Goal: Information Seeking & Learning: Find specific fact

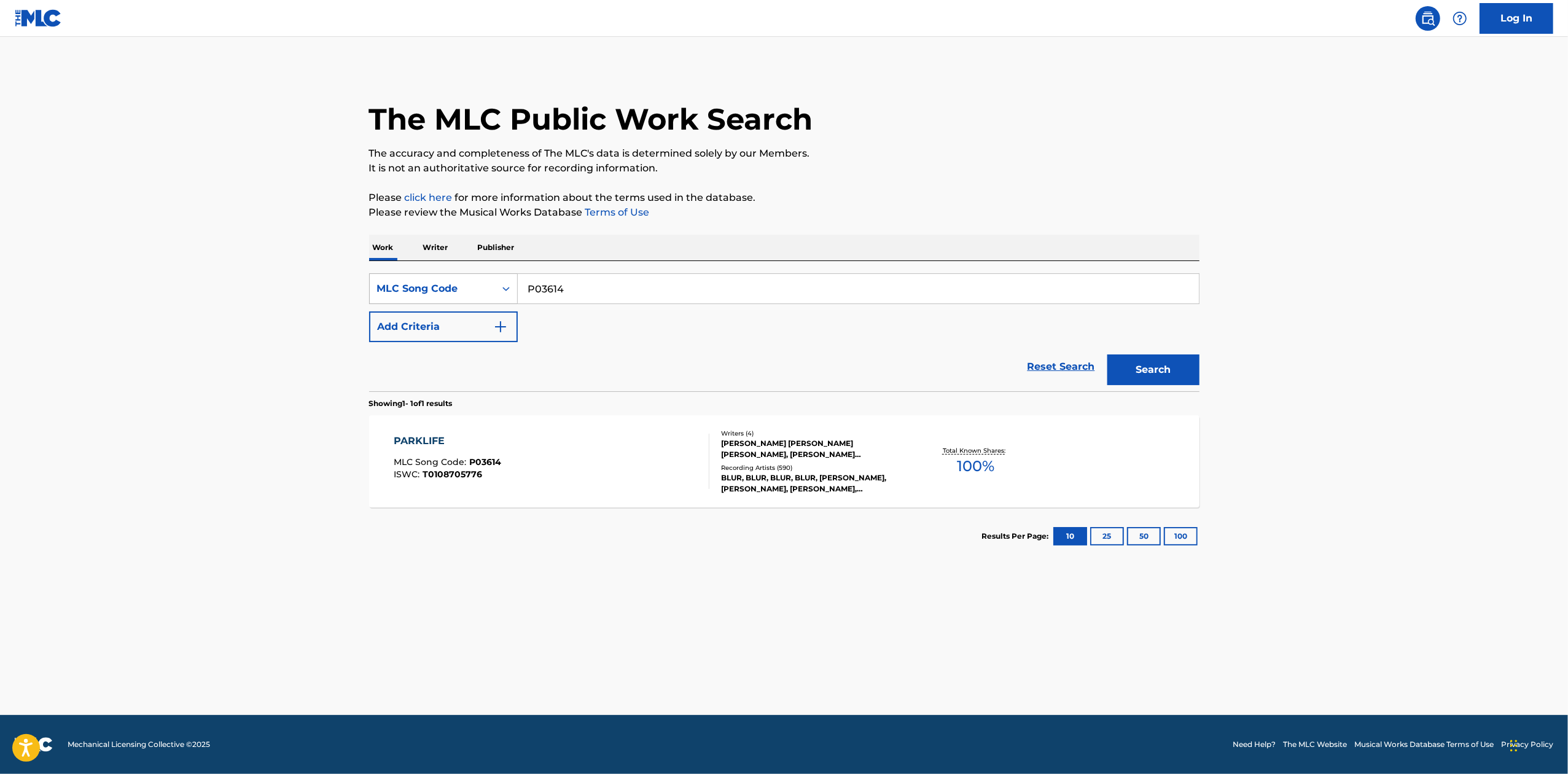
click at [502, 295] on div "SearchWithCriteria739ebf83-af77-4f37-9e47-b2925c52ef6b MLC Song Code P03614" at bounding box center [784, 289] width 830 height 31
type input "G02583"
click at [1107, 354] on button "Search" at bounding box center [1154, 370] width 92 height 31
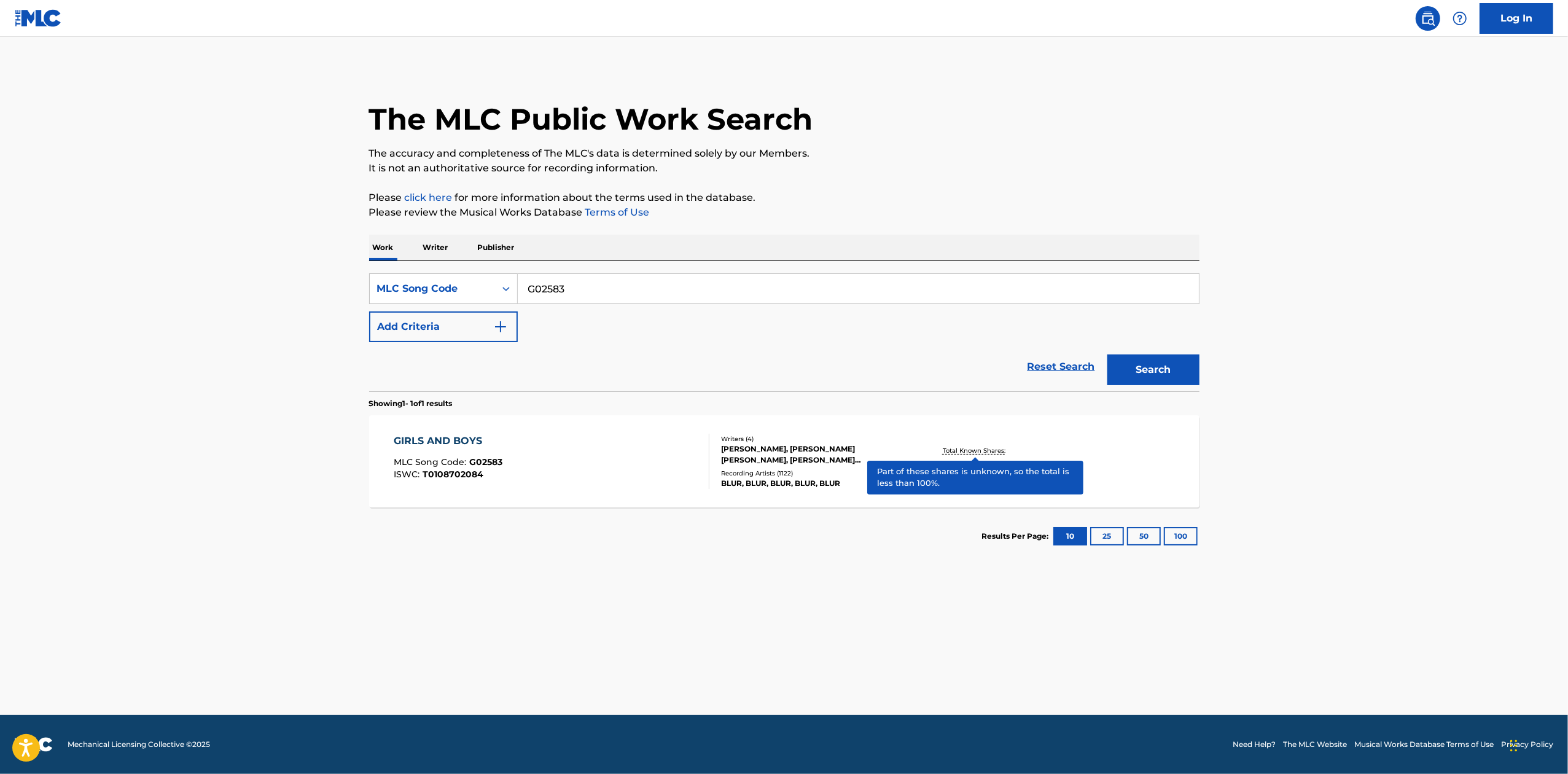
click at [964, 448] on p "Total Known Shares:" at bounding box center [975, 451] width 65 height 9
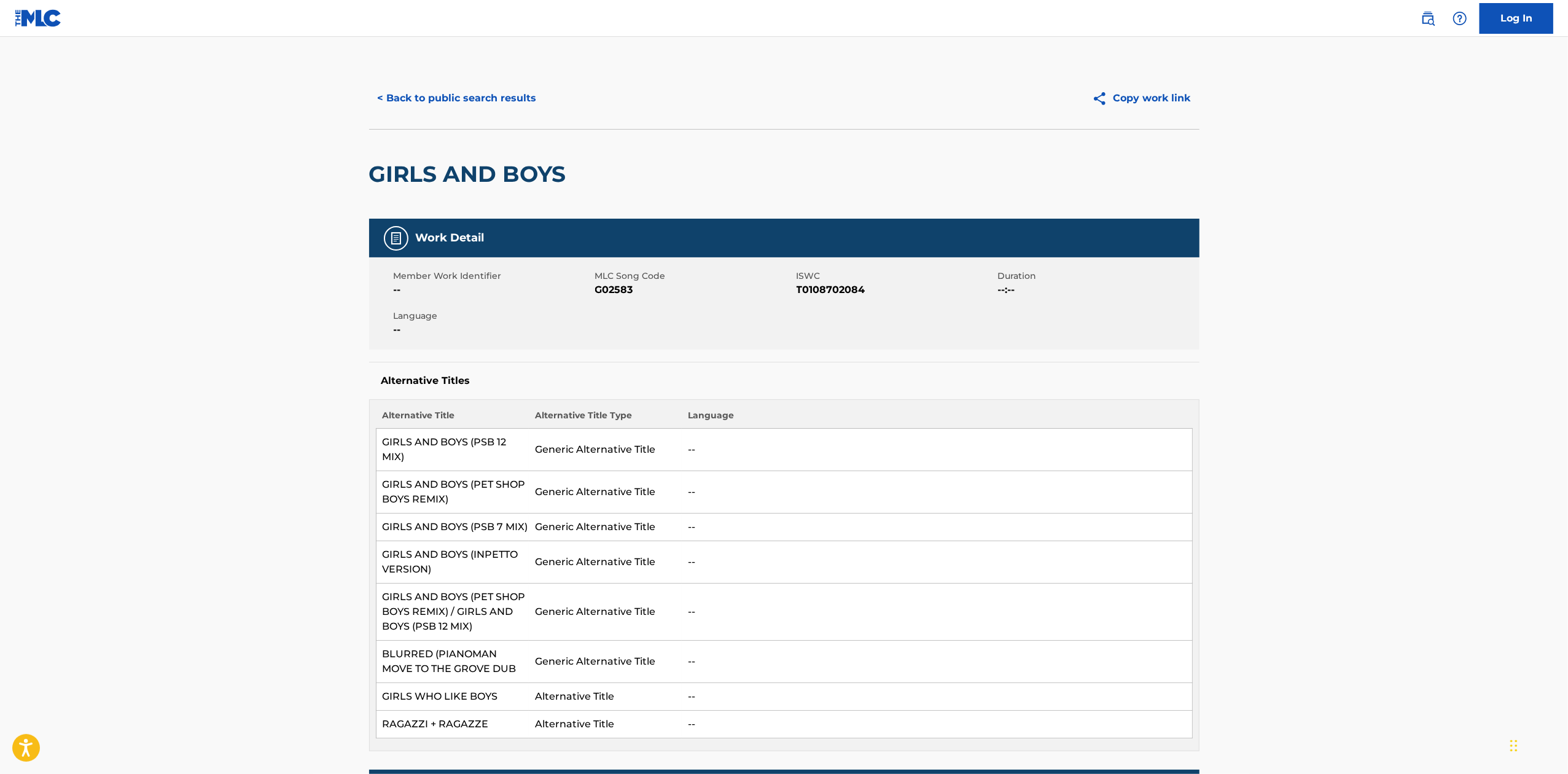
click at [493, 102] on button "< Back to public search results" at bounding box center [457, 99] width 176 height 31
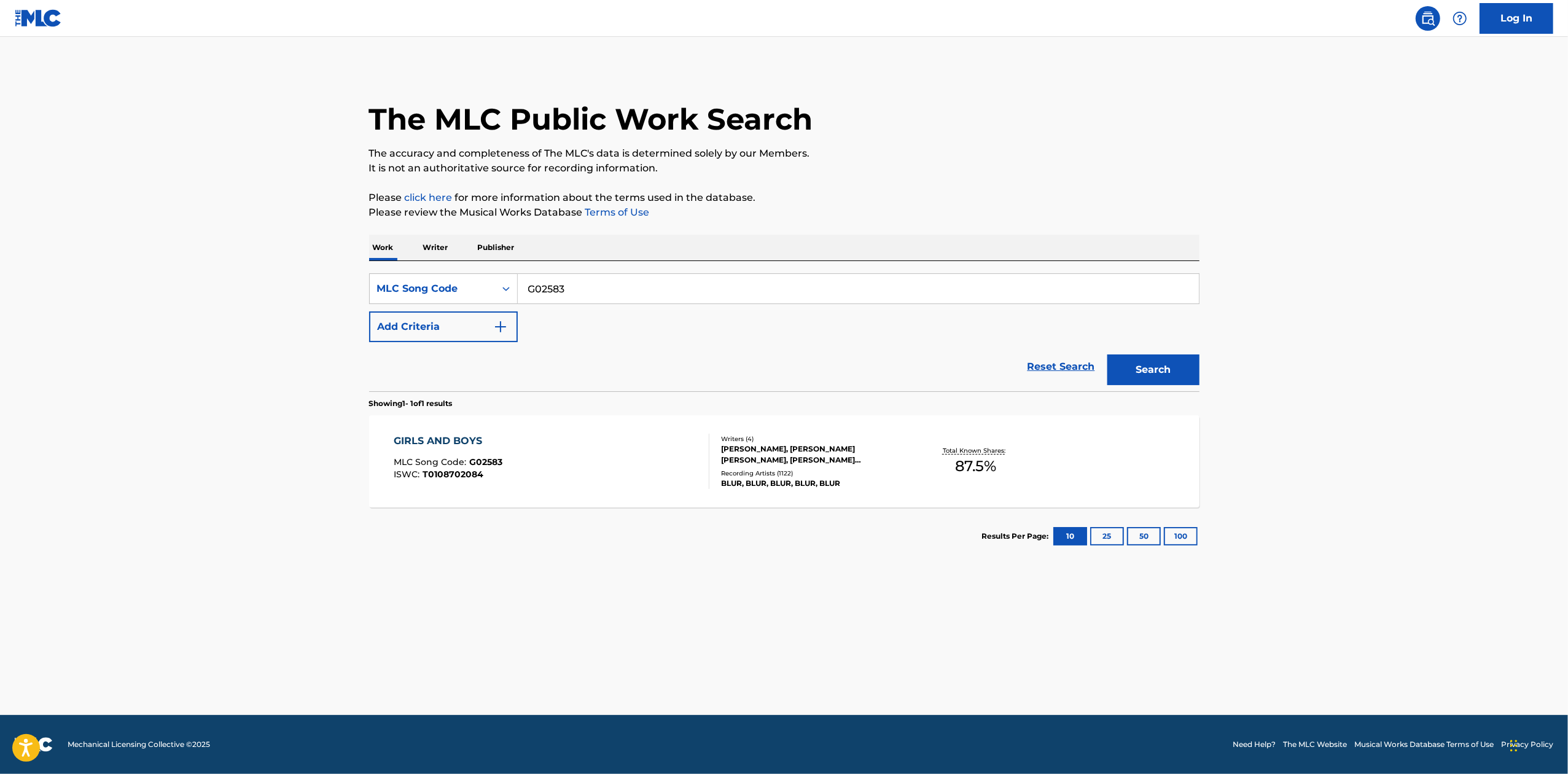
click at [789, 474] on div "Recording Artists ( 1122 )" at bounding box center [813, 474] width 186 height 9
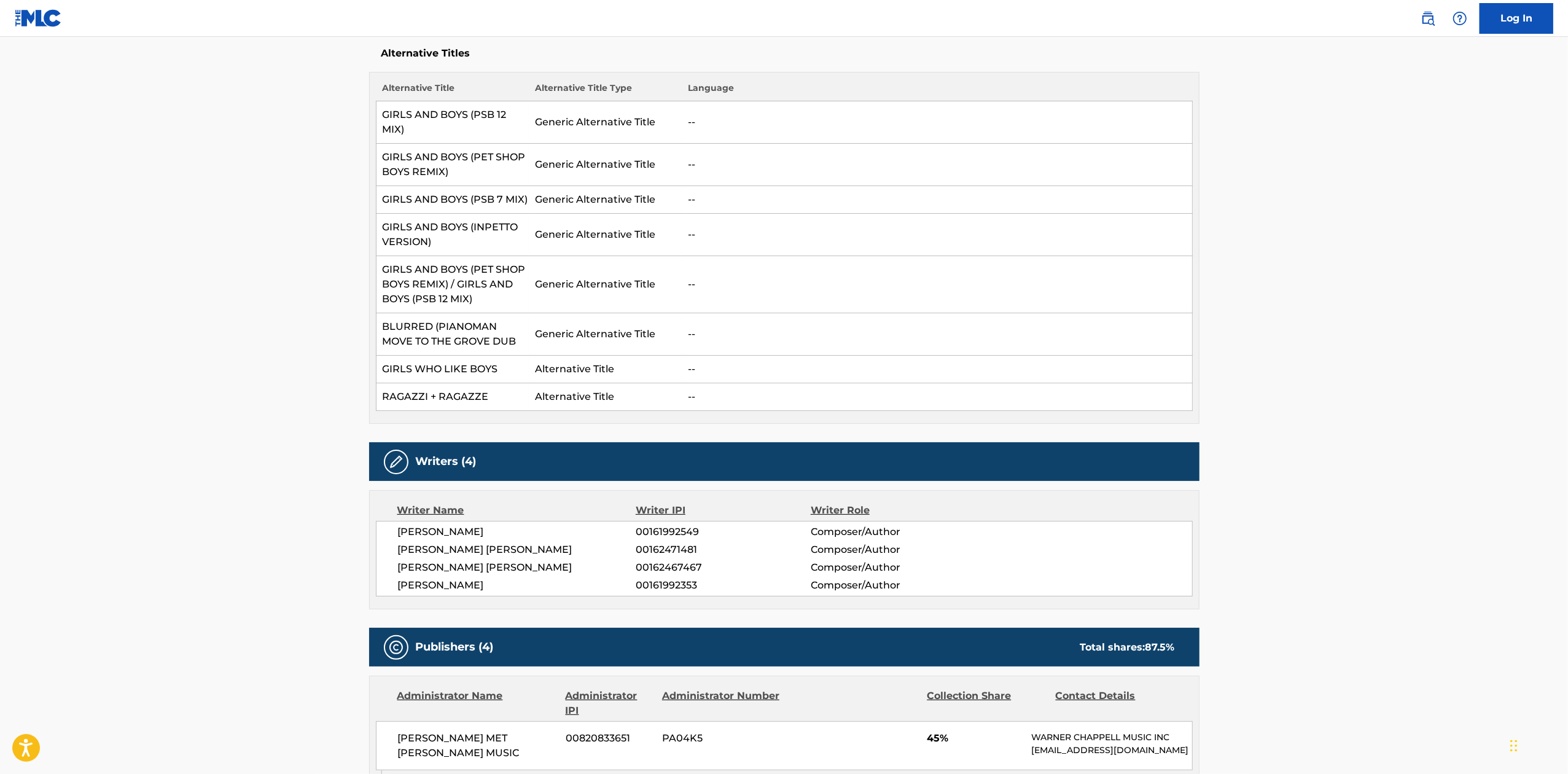
scroll to position [246, 0]
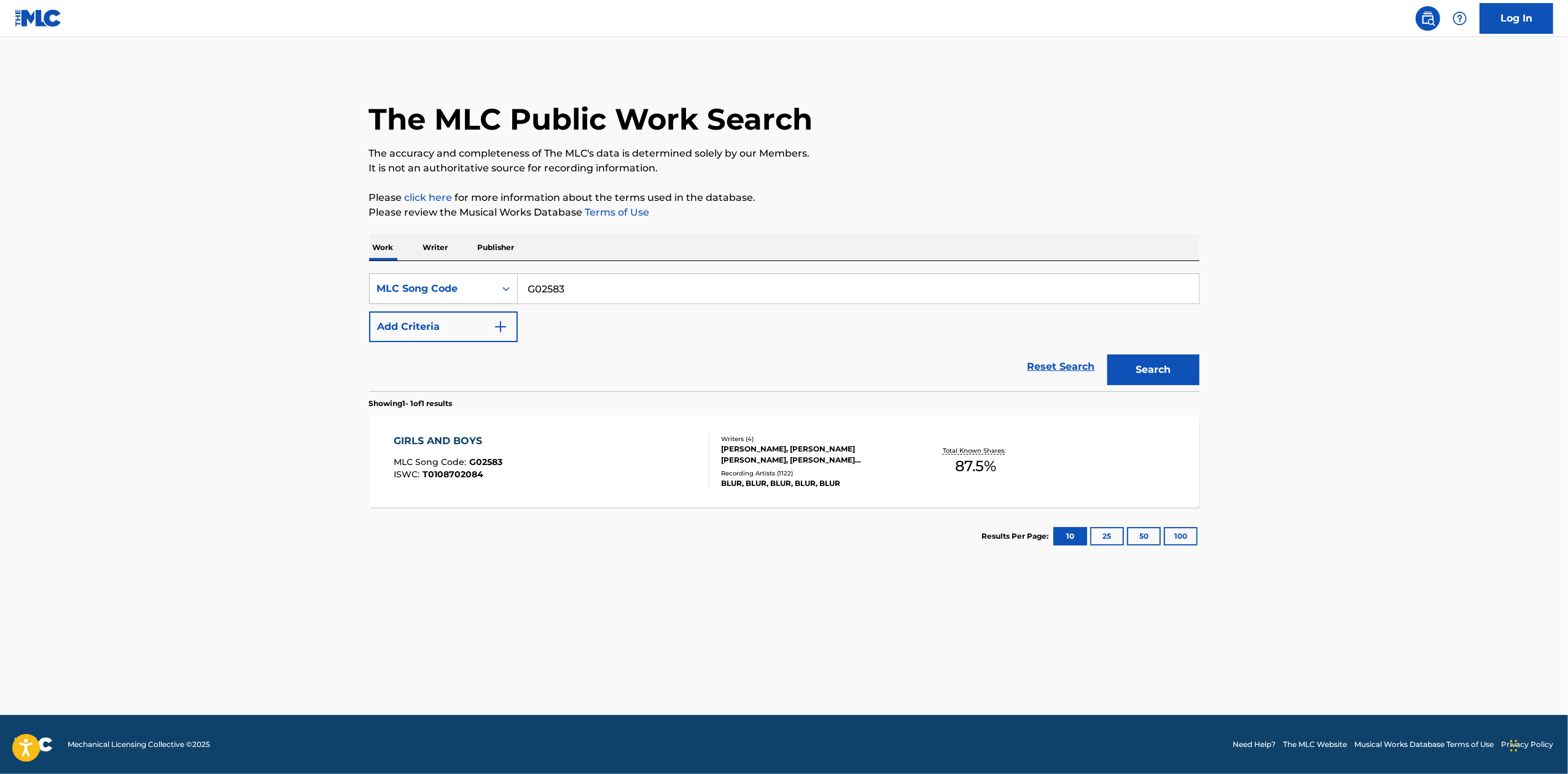
drag, startPoint x: 588, startPoint y: 291, endPoint x: 506, endPoint y: 293, distance: 82.0
click at [506, 293] on div "SearchWithCriteria739ebf83-af77-4f37-9e47-b2925c52ef6b MLC Song Code G02583" at bounding box center [784, 289] width 830 height 31
paste input "P03614"
click at [1135, 368] on button "Search" at bounding box center [1154, 370] width 92 height 31
click at [570, 284] on input "P03614" at bounding box center [858, 289] width 682 height 29
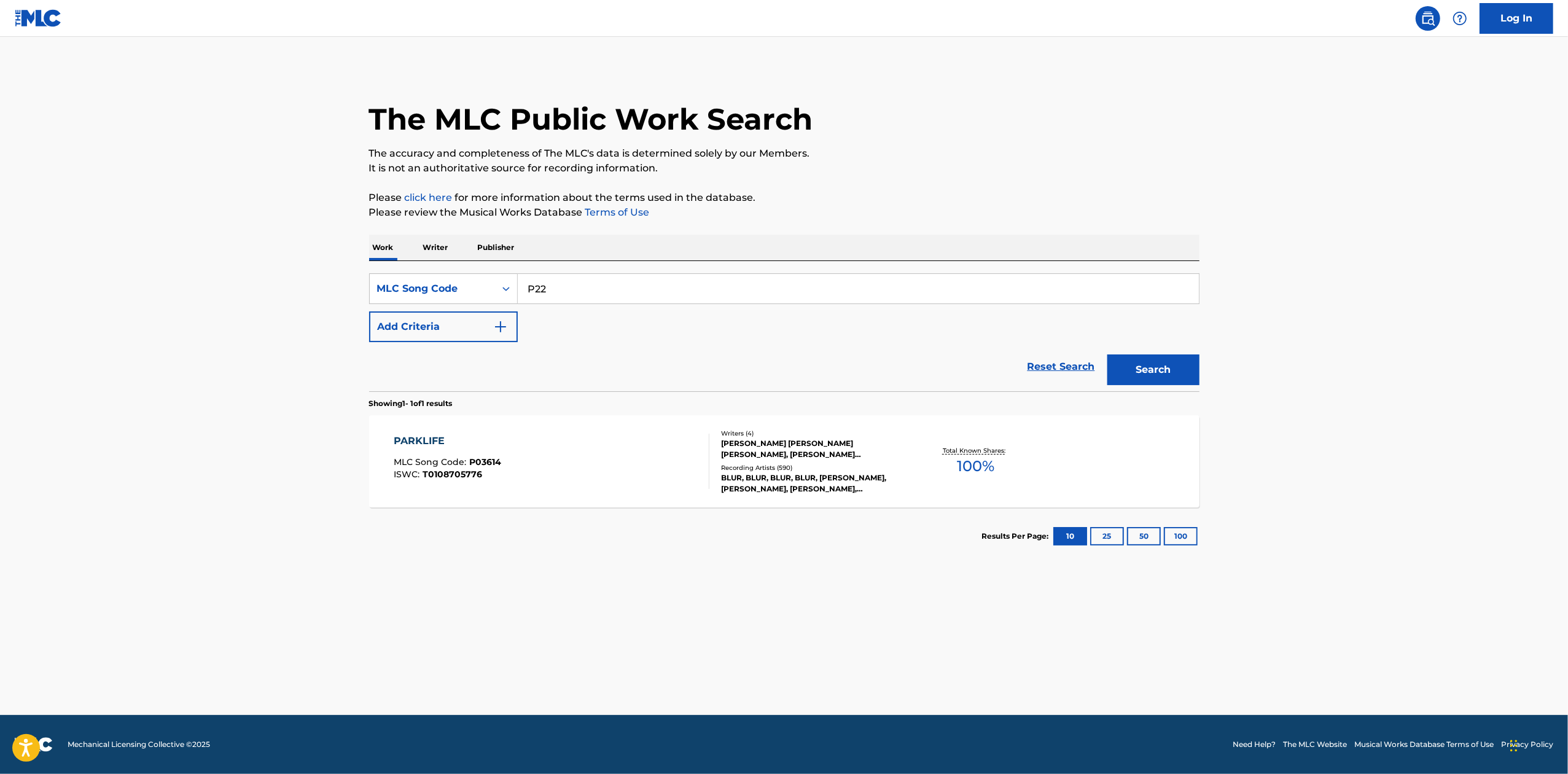
type input "P22249"
click at [1167, 362] on button "Search" at bounding box center [1154, 370] width 92 height 31
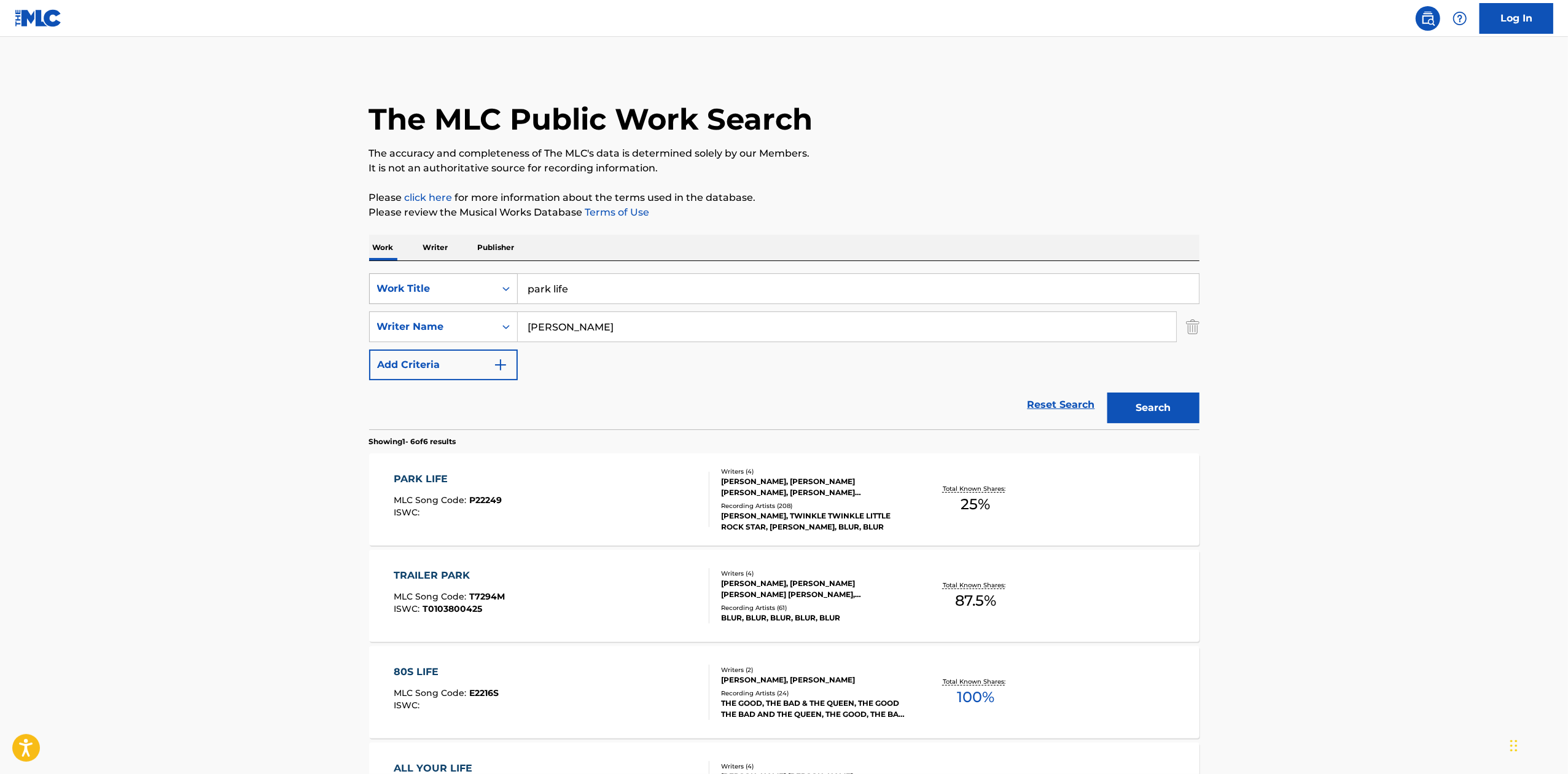
drag, startPoint x: 587, startPoint y: 293, endPoint x: 454, endPoint y: 295, distance: 133.0
click at [454, 295] on div "SearchWithCriteria6691b5d4-cda6-4717-8f00-7cf2ffd32b24 Work Title park life" at bounding box center [784, 289] width 830 height 31
click at [933, 224] on div "The MLC Public Work Search The accuracy and completeness of The MLC's data is d…" at bounding box center [784, 577] width 860 height 1018
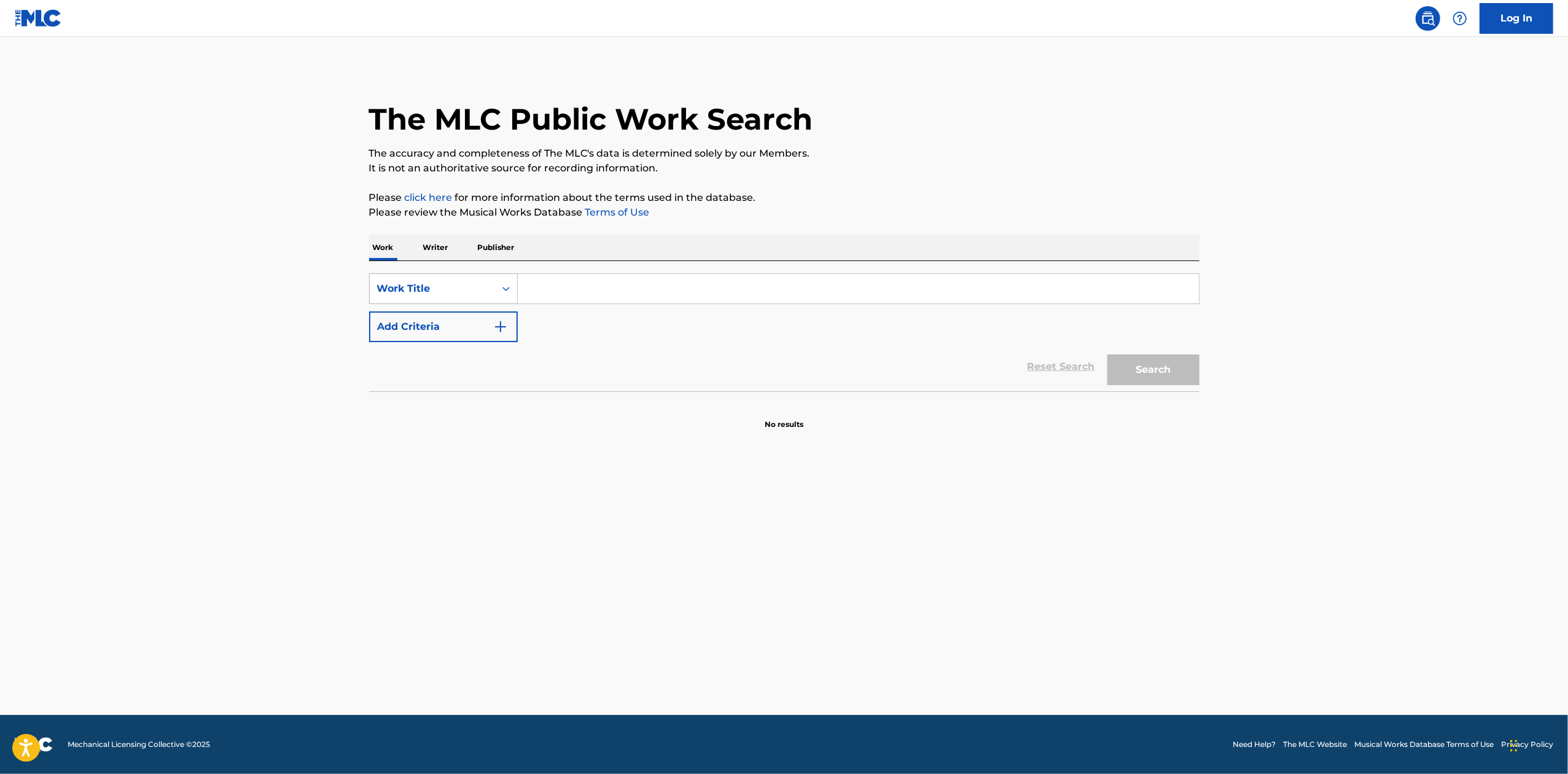
click at [510, 297] on div "Search Form" at bounding box center [506, 289] width 22 height 22
click at [494, 313] on div "MLC Song Code" at bounding box center [443, 320] width 147 height 31
click at [538, 298] on input "Search Form" at bounding box center [858, 289] width 682 height 29
type input "G02460"
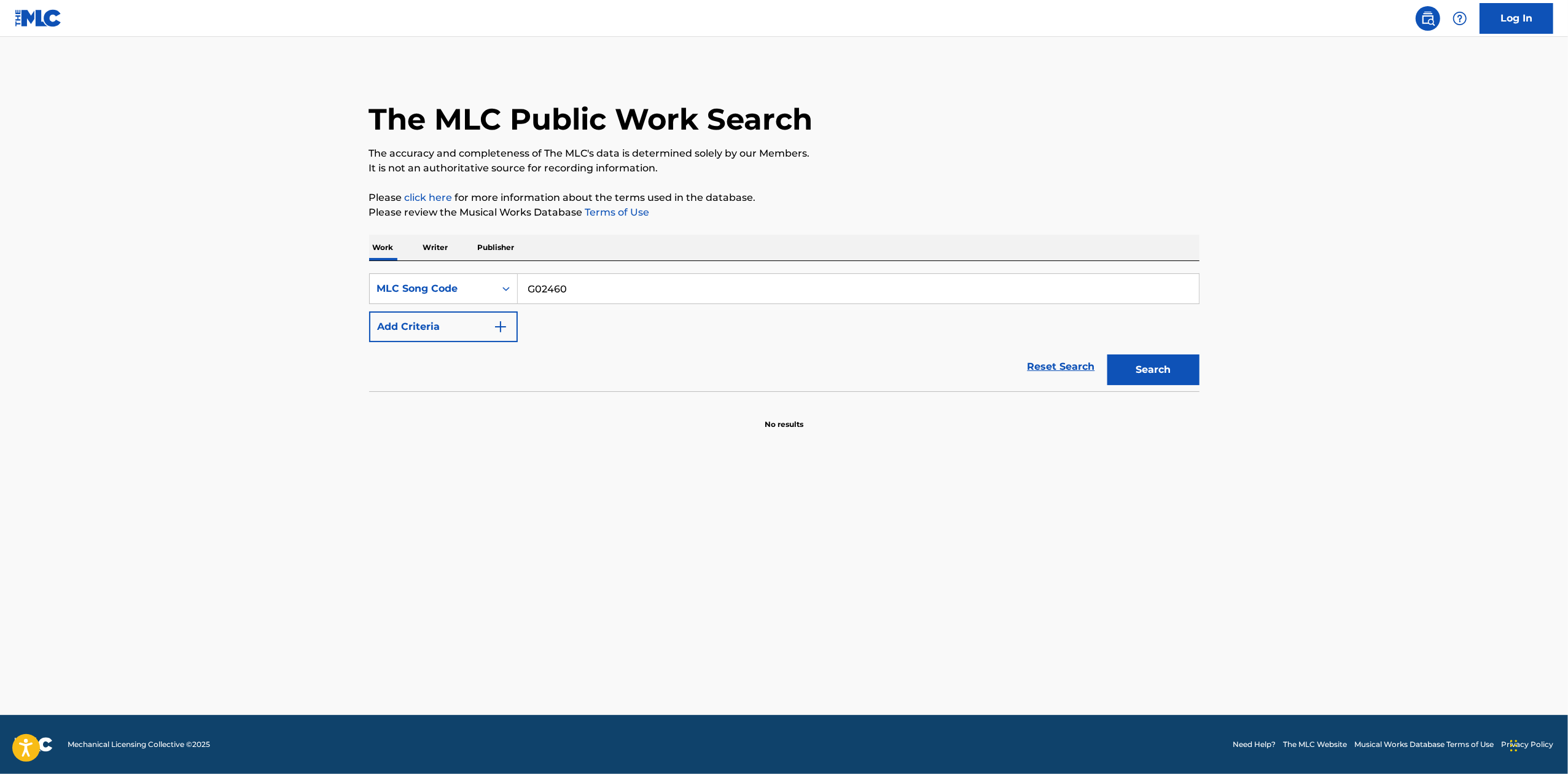
click at [1157, 363] on button "Search" at bounding box center [1154, 370] width 92 height 31
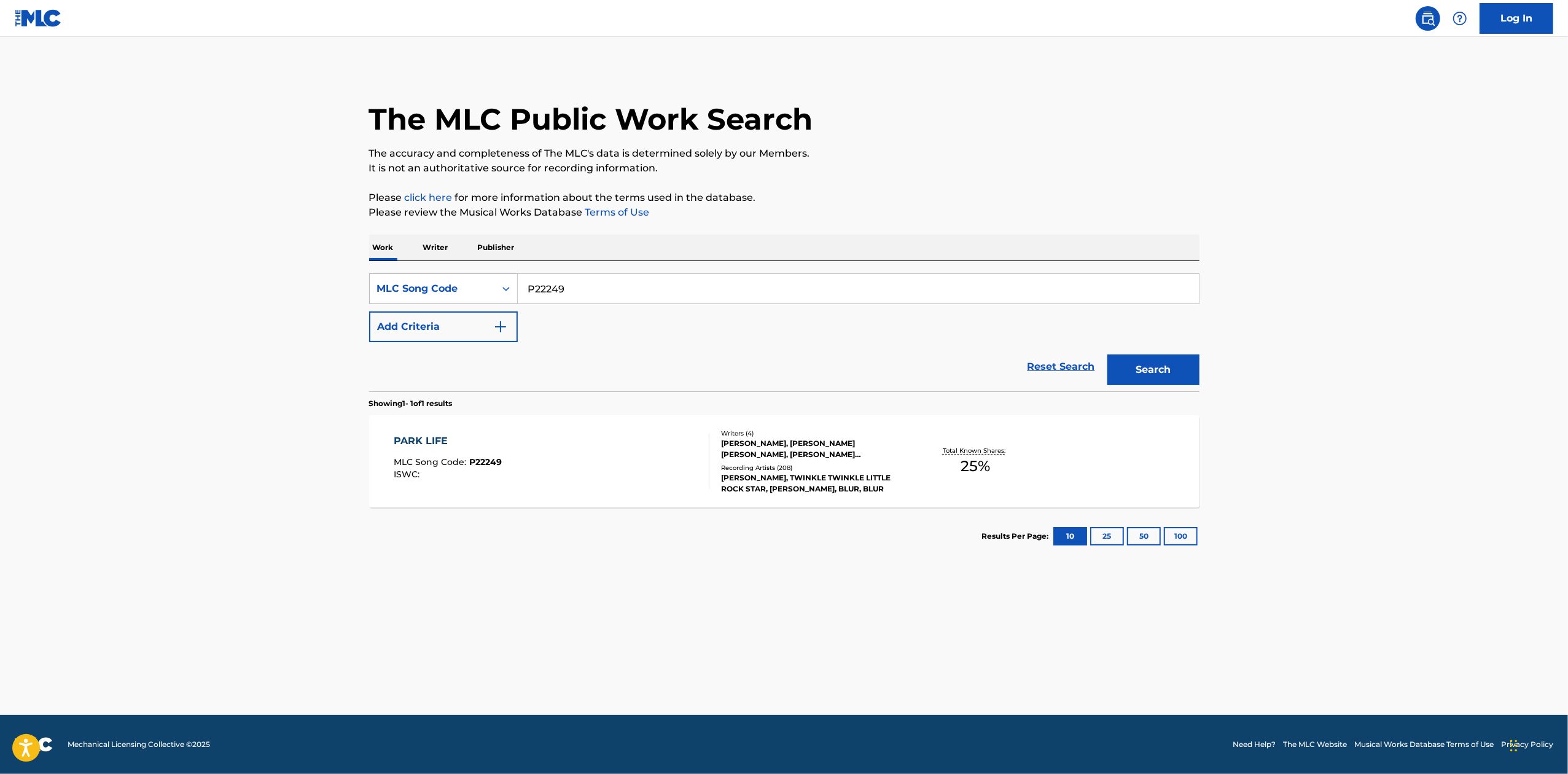
click at [490, 286] on div "SearchWithCriteria739ebf83-af77-4f37-9e47-b2925c52ef6b MLC Song Code P22249" at bounding box center [784, 289] width 830 height 31
paste input "G02460"
type input "G02460"
click at [1142, 373] on button "Search" at bounding box center [1154, 370] width 92 height 31
click at [772, 474] on div "Recording Artists ( 472 )" at bounding box center [813, 474] width 186 height 9
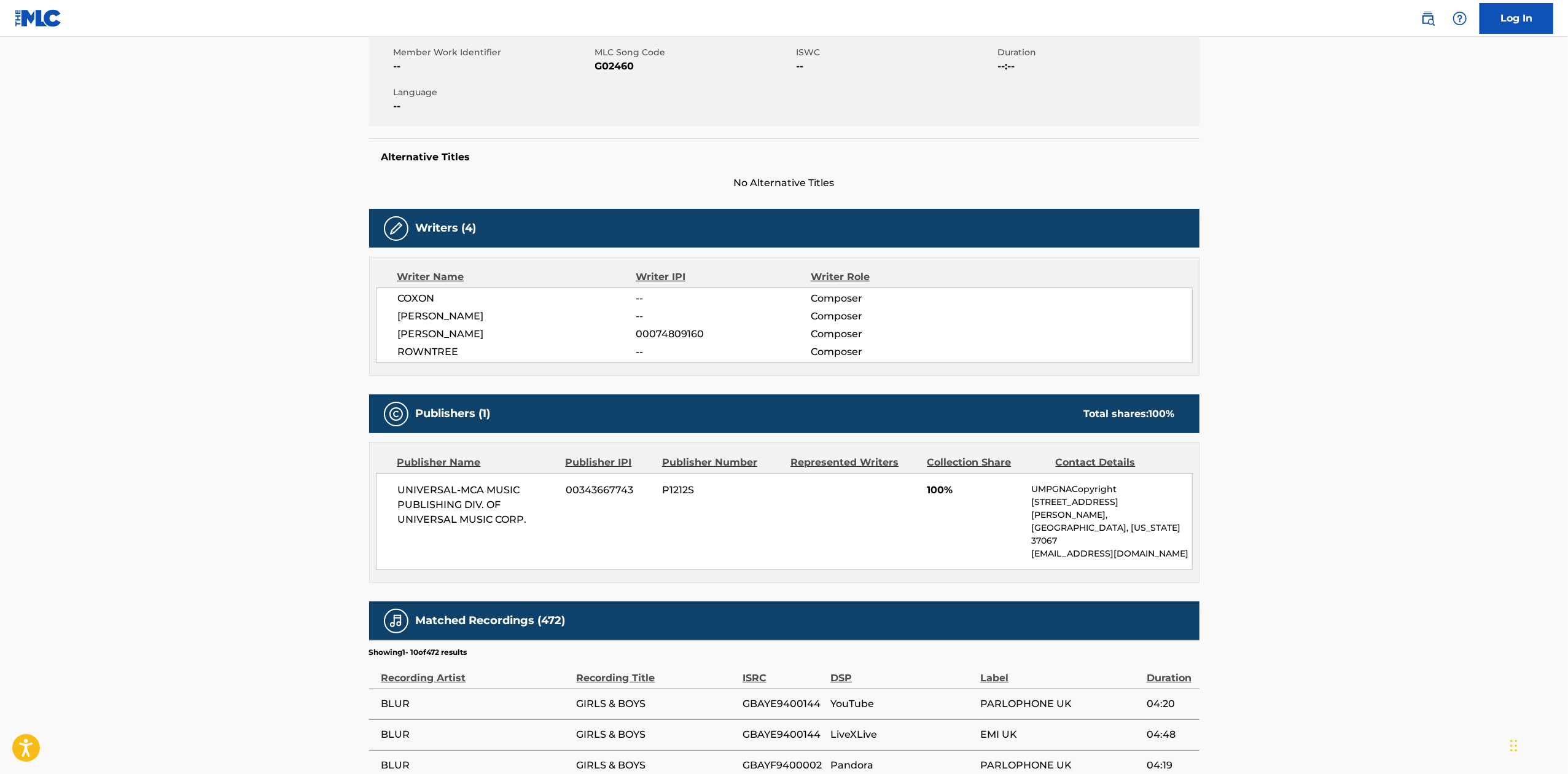
scroll to position [539, 0]
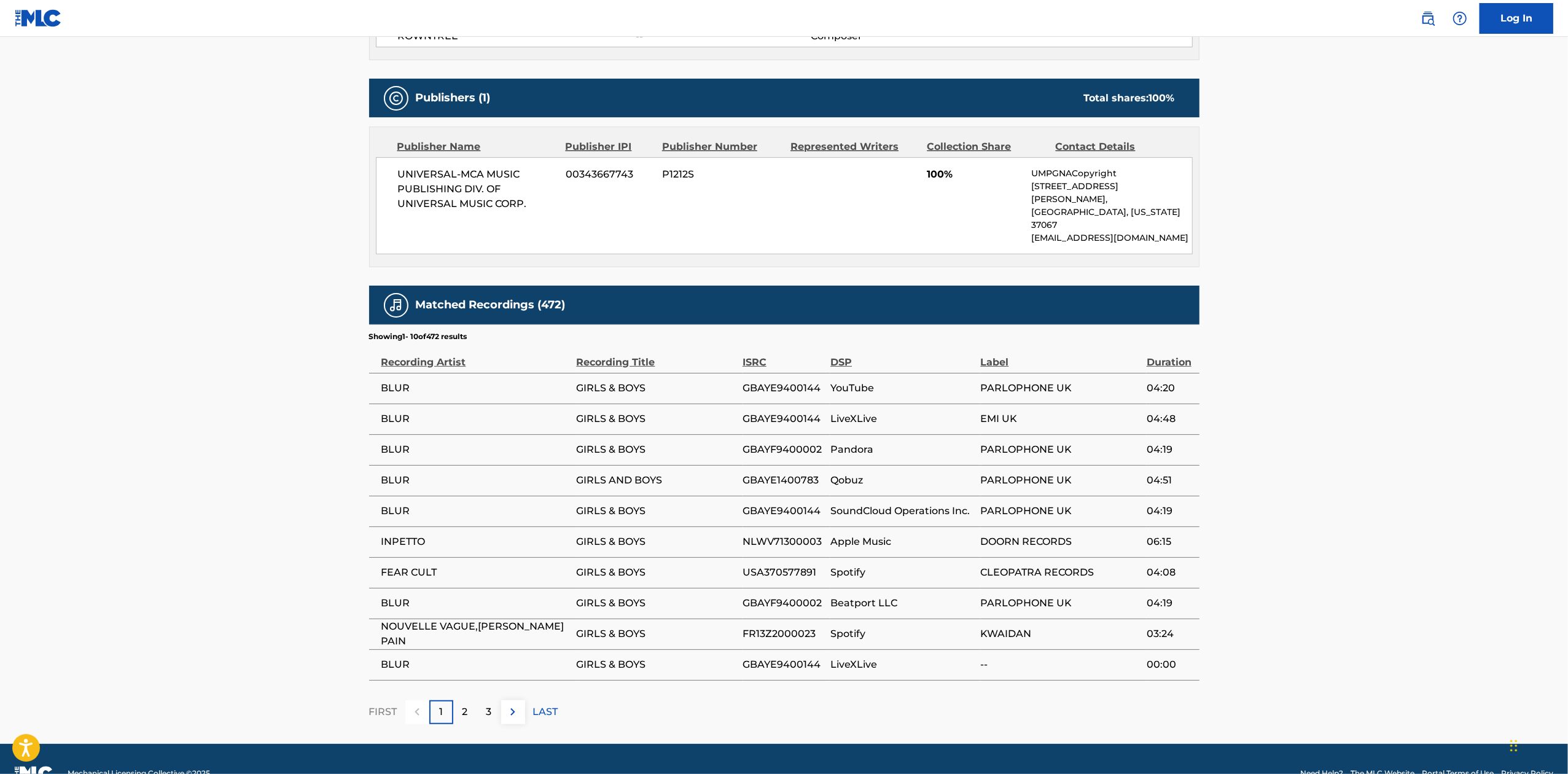
click at [458, 700] on div "2" at bounding box center [465, 712] width 24 height 24
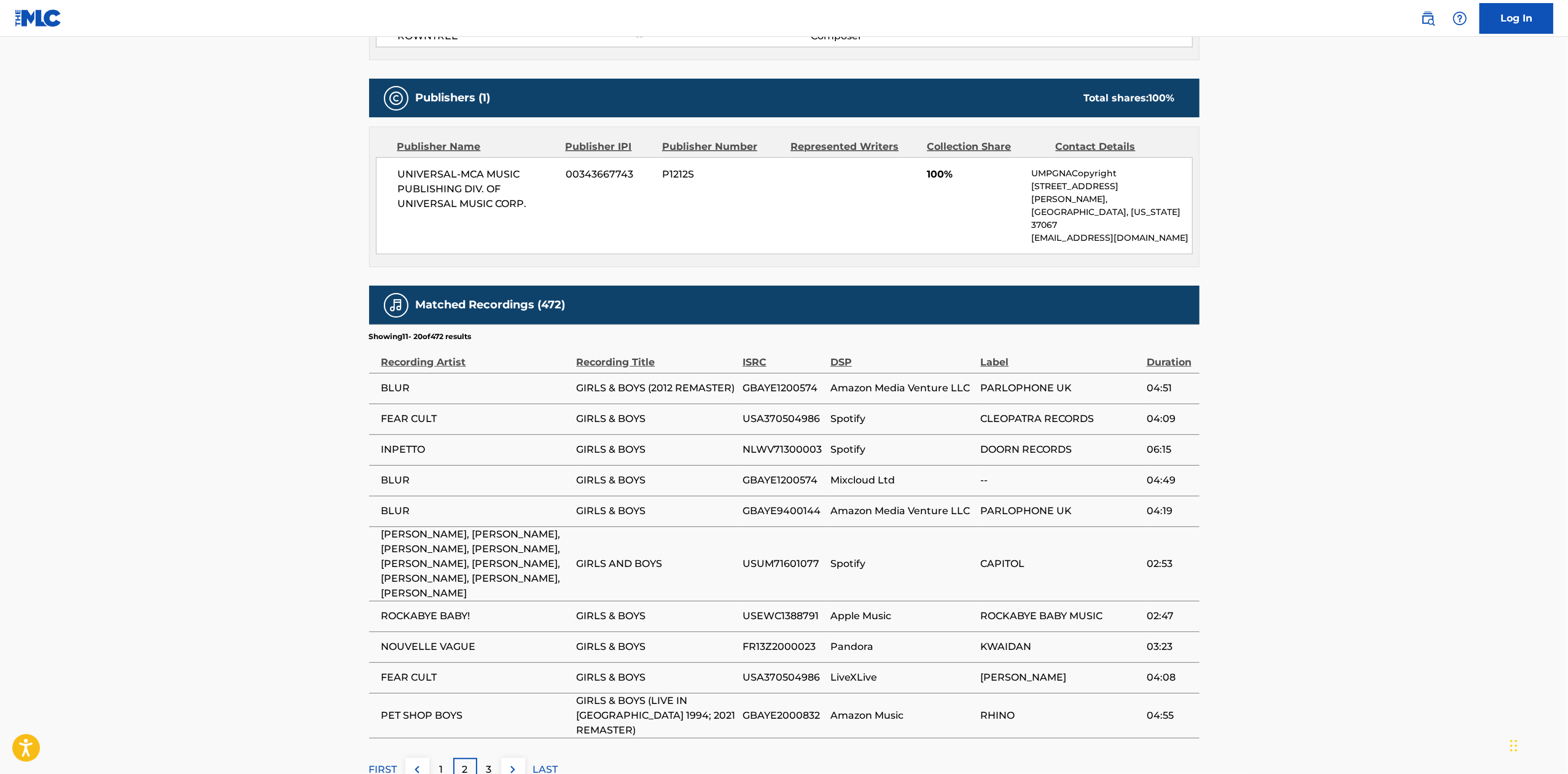
click at [490, 762] on p "3" at bounding box center [489, 769] width 5 height 15
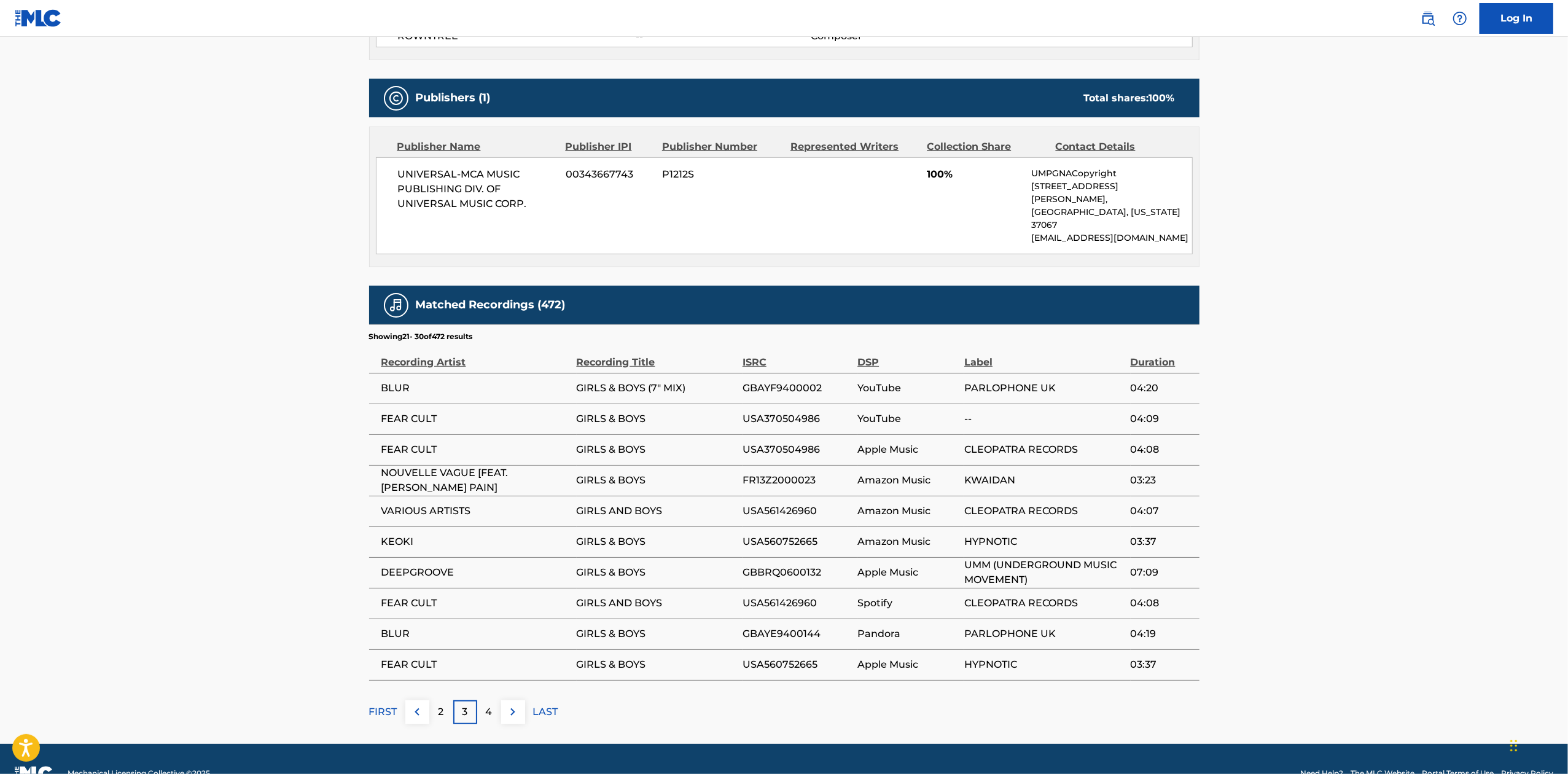
click at [494, 700] on div "4" at bounding box center [489, 712] width 24 height 24
